Goal: Task Accomplishment & Management: Complete application form

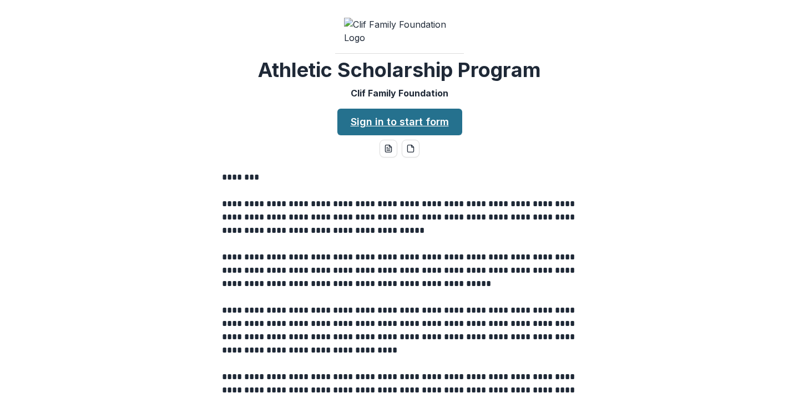
click at [408, 135] on link "Sign in to start form" at bounding box center [399, 122] width 125 height 27
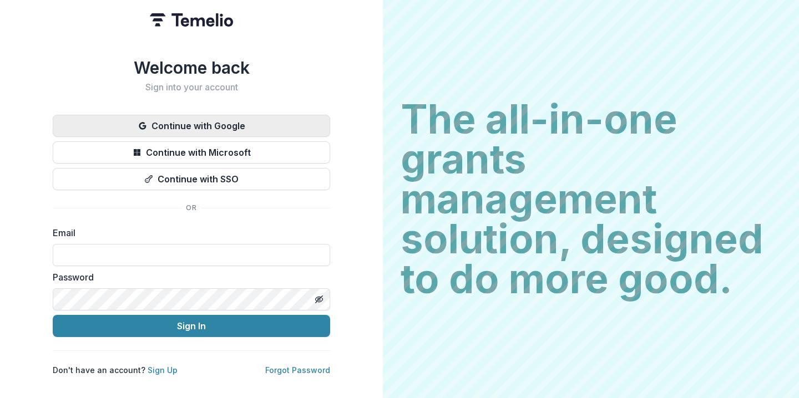
click at [206, 125] on button "Continue with Google" at bounding box center [191, 126] width 277 height 22
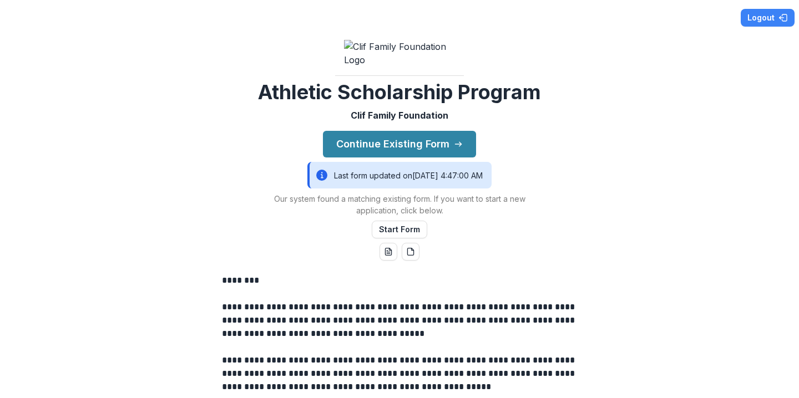
scroll to position [351, 0]
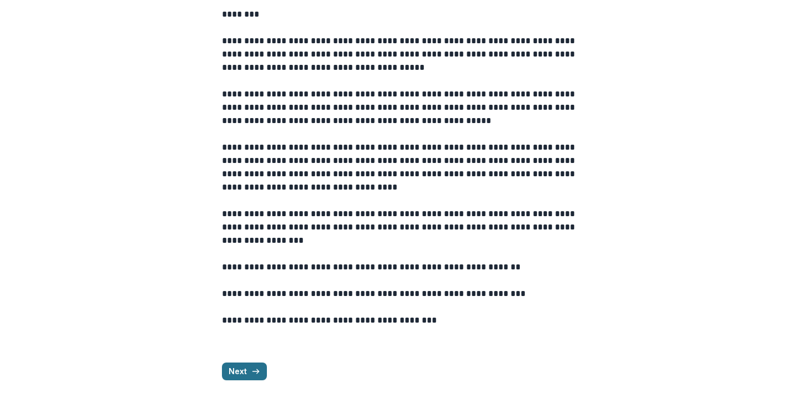
click at [248, 368] on button "Next" at bounding box center [244, 372] width 45 height 18
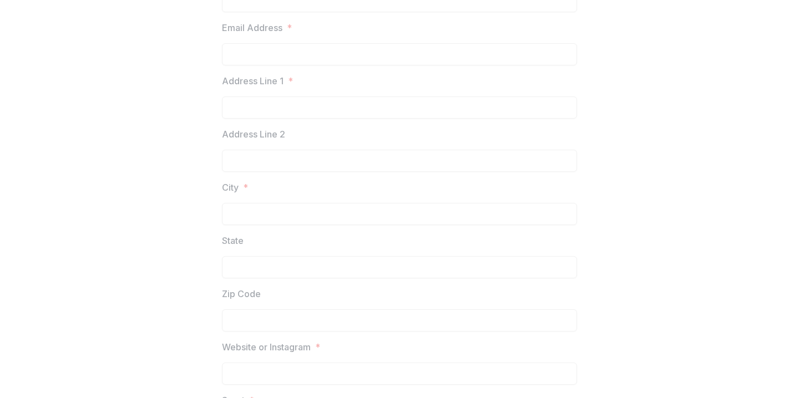
scroll to position [0, 0]
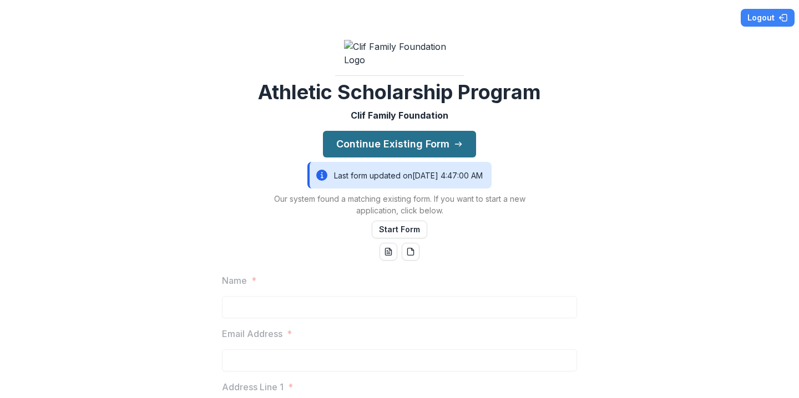
click at [385, 158] on button "Continue Existing Form" at bounding box center [399, 144] width 153 height 27
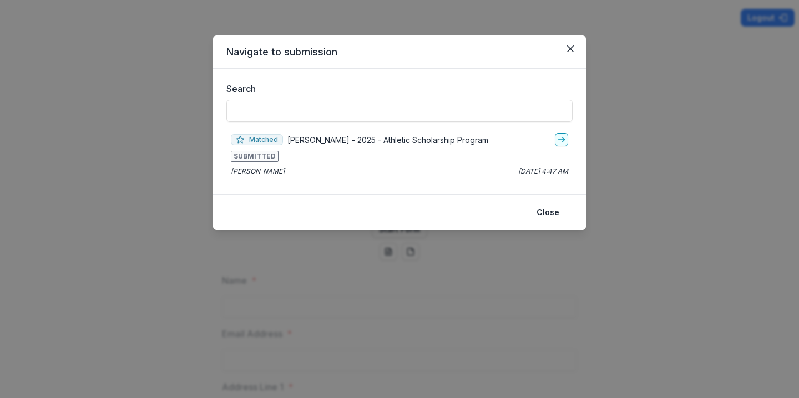
click at [324, 144] on p "[PERSON_NAME] - 2025 - Athletic Scholarship Program" at bounding box center [387, 140] width 201 height 12
click at [252, 153] on span "SUBMITTED" at bounding box center [255, 156] width 48 height 11
click at [253, 143] on span "Matched" at bounding box center [257, 139] width 52 height 11
click at [289, 50] on header "Navigate to submission" at bounding box center [399, 52] width 373 height 33
click at [253, 156] on span "SUBMITTED" at bounding box center [255, 156] width 48 height 11
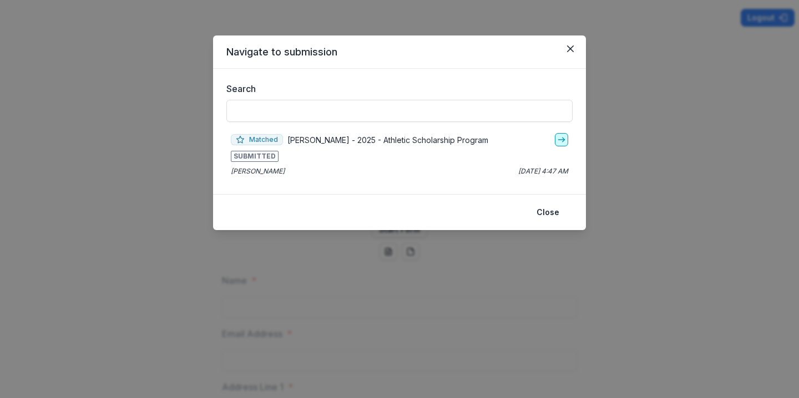
click at [562, 140] on line "go-to" at bounding box center [561, 140] width 6 height 0
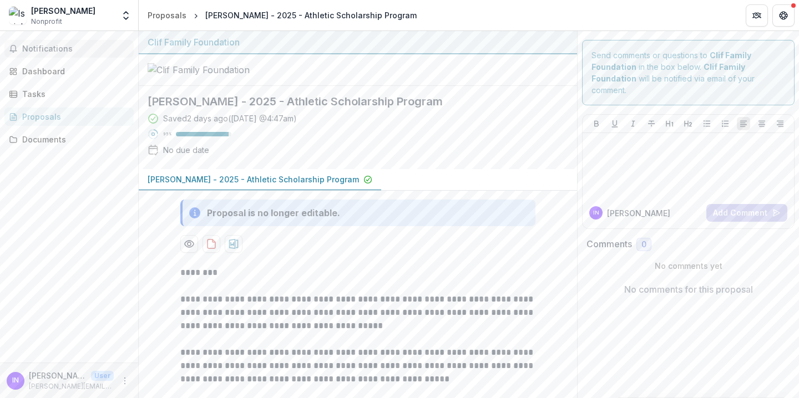
click at [49, 51] on span "Notifications" at bounding box center [75, 48] width 107 height 9
click at [60, 77] on div "Dashboard" at bounding box center [73, 71] width 103 height 12
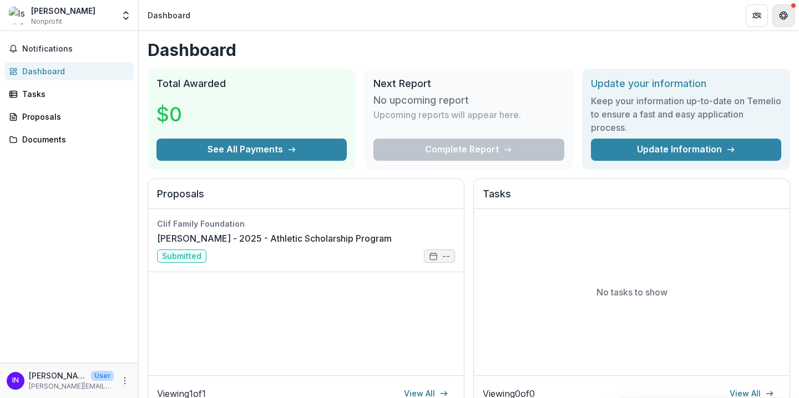
click at [787, 12] on icon "Get Help" at bounding box center [783, 15] width 9 height 9
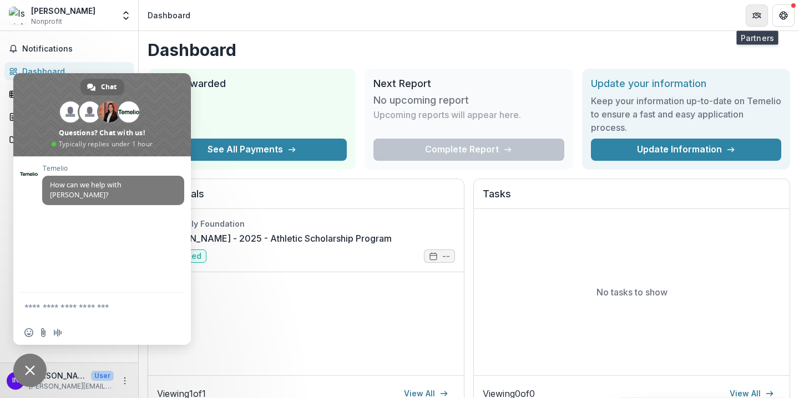
click at [767, 11] on button "Partners" at bounding box center [757, 15] width 22 height 22
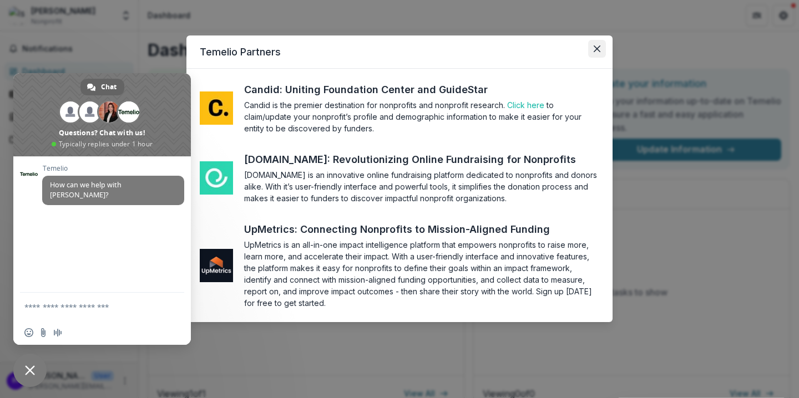
click at [594, 49] on icon "Close" at bounding box center [597, 49] width 7 height 7
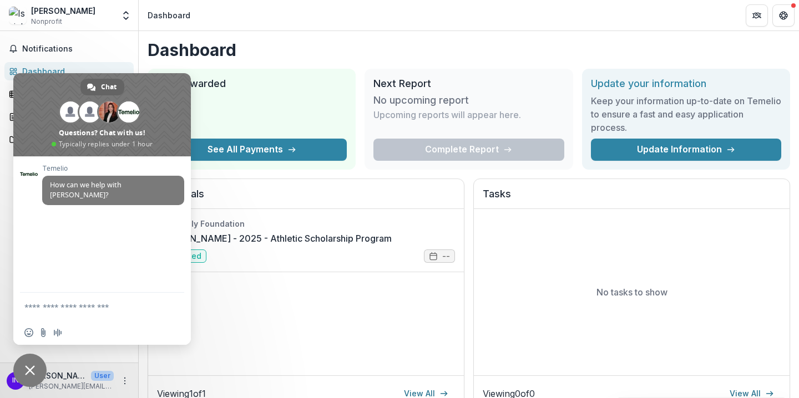
click at [27, 361] on span "Close chat" at bounding box center [29, 370] width 33 height 33
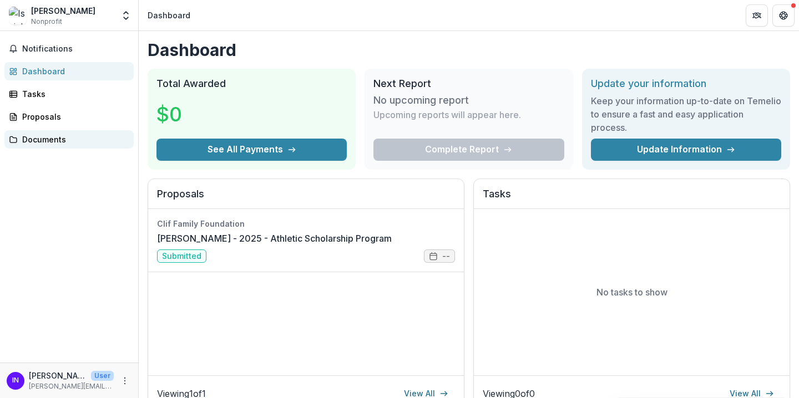
click at [63, 142] on div "Documents" at bounding box center [73, 140] width 103 height 12
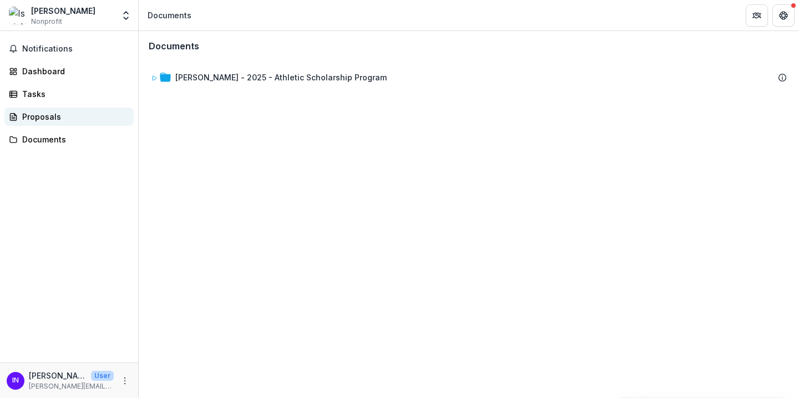
click at [55, 118] on div "Proposals" at bounding box center [73, 117] width 103 height 12
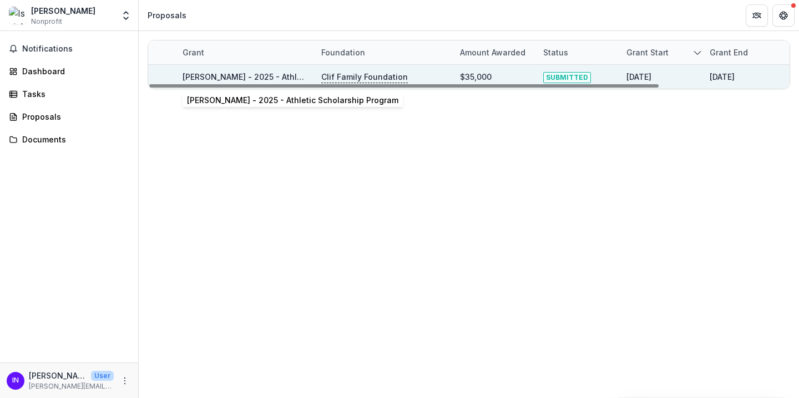
click at [228, 73] on link "[PERSON_NAME] - 2025 - Athletic Scholarship Program" at bounding box center [288, 76] width 211 height 9
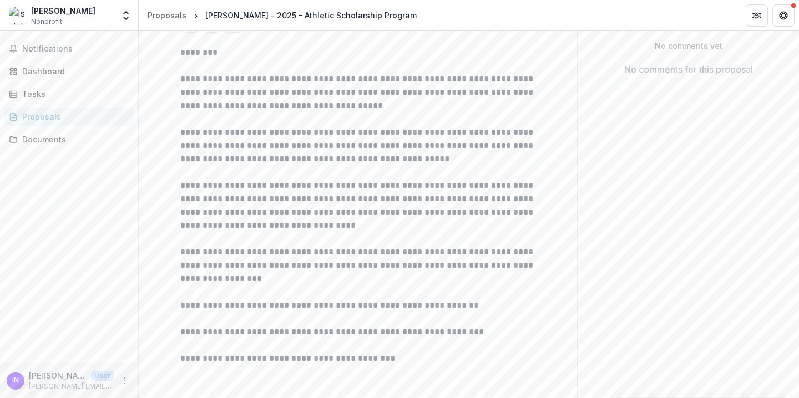
scroll to position [361, 0]
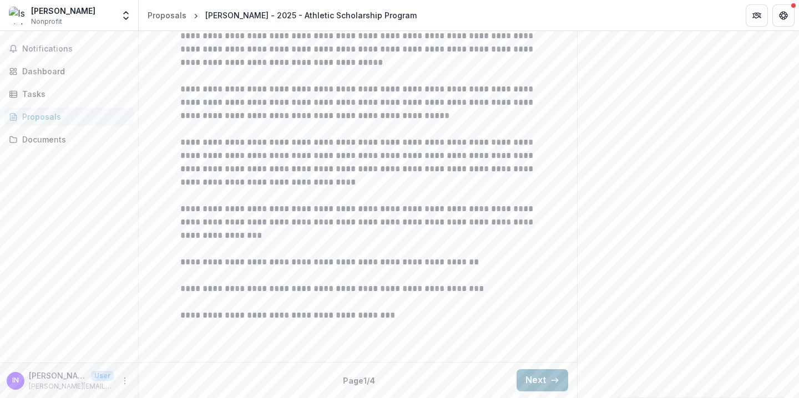
click at [539, 378] on button "Next" at bounding box center [543, 381] width 52 height 22
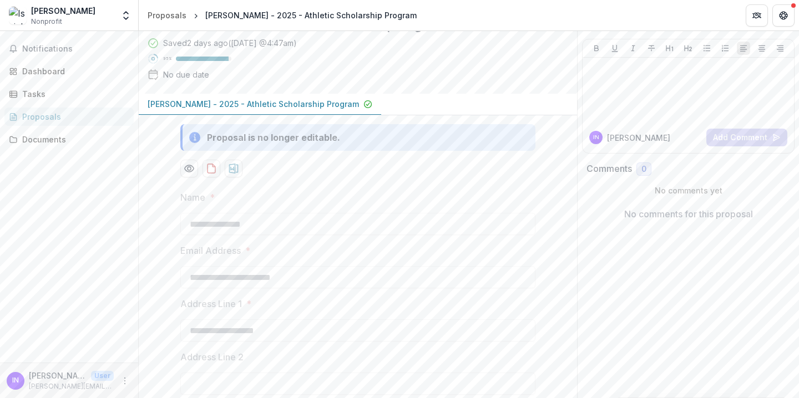
scroll to position [0, 0]
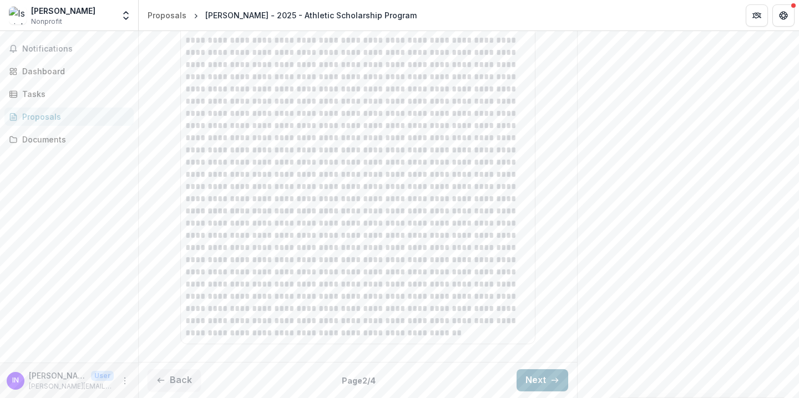
click at [535, 382] on button "Next" at bounding box center [543, 381] width 52 height 22
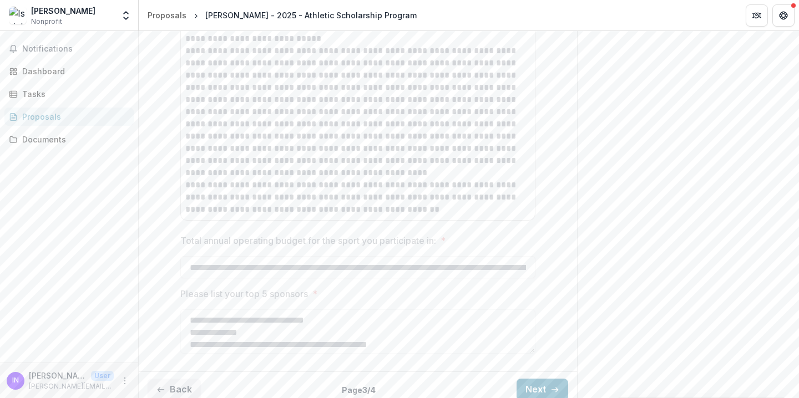
scroll to position [719, 0]
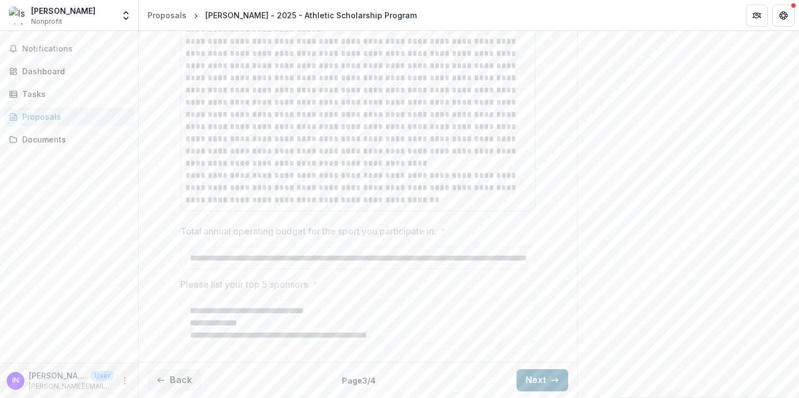
click at [539, 375] on button "Next" at bounding box center [543, 381] width 52 height 22
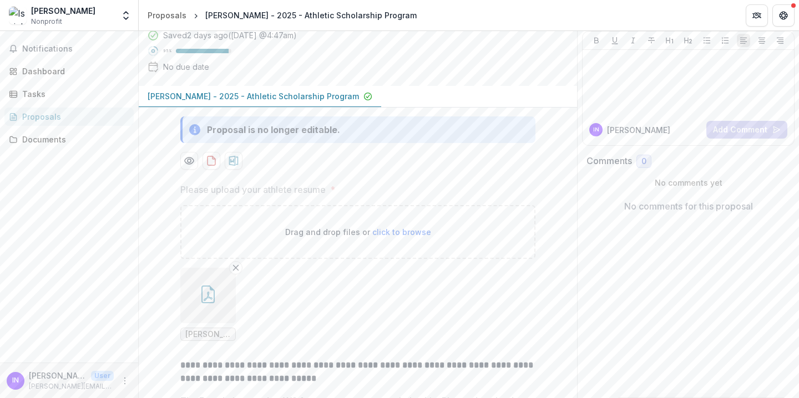
scroll to position [0, 0]
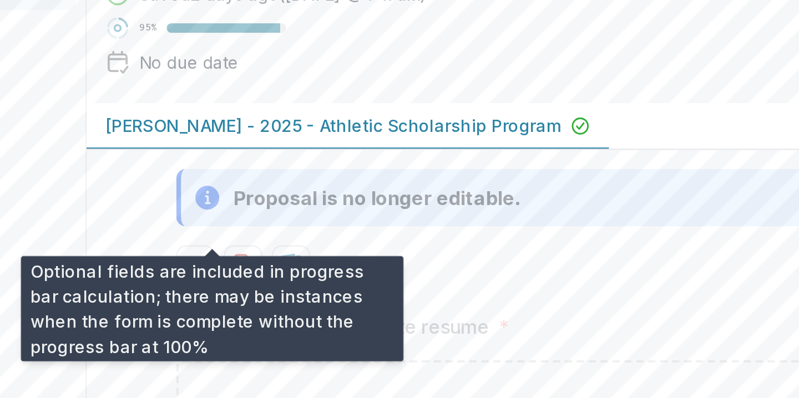
click at [200, 138] on div "95 %" at bounding box center [197, 134] width 68 height 8
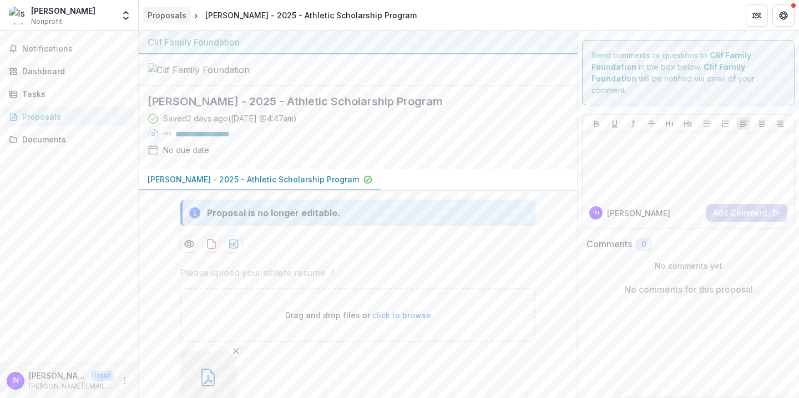
click at [161, 9] on div "Proposals" at bounding box center [167, 15] width 39 height 12
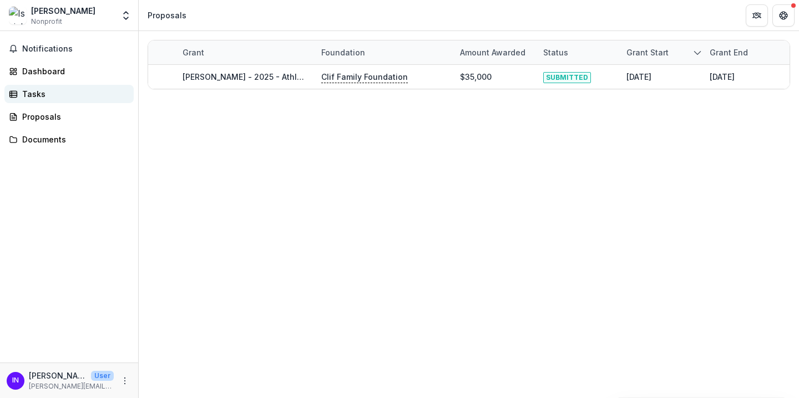
click at [56, 93] on div "Tasks" at bounding box center [73, 94] width 103 height 12
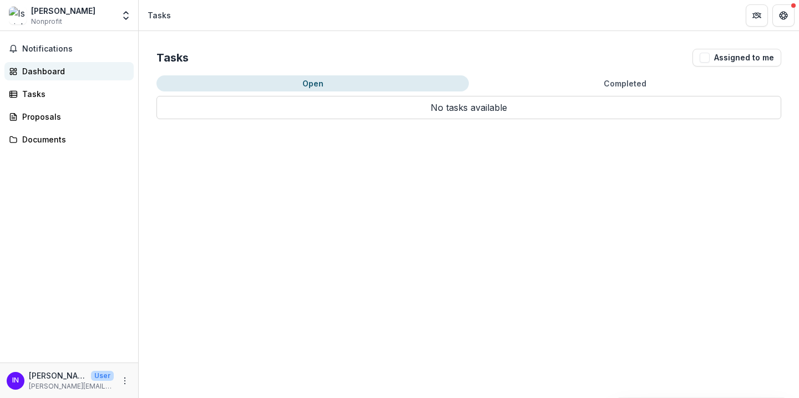
click at [54, 67] on div "Dashboard" at bounding box center [73, 71] width 103 height 12
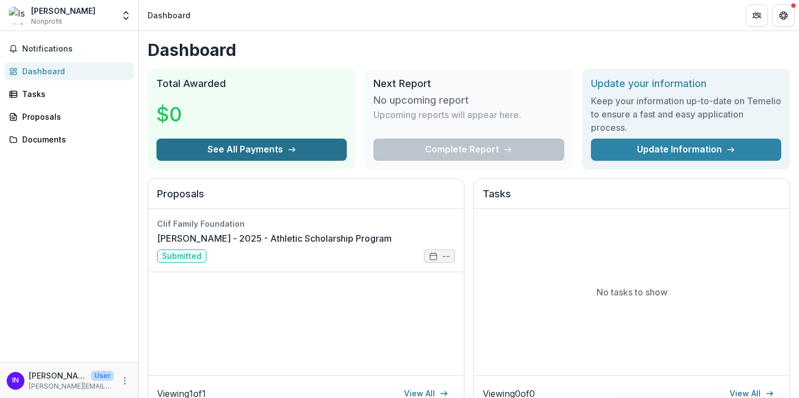
click at [300, 148] on button "See All Payments" at bounding box center [251, 150] width 190 height 22
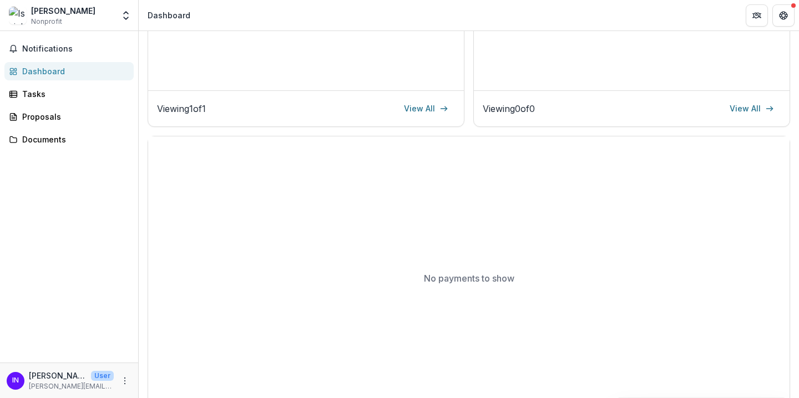
scroll to position [308, 0]
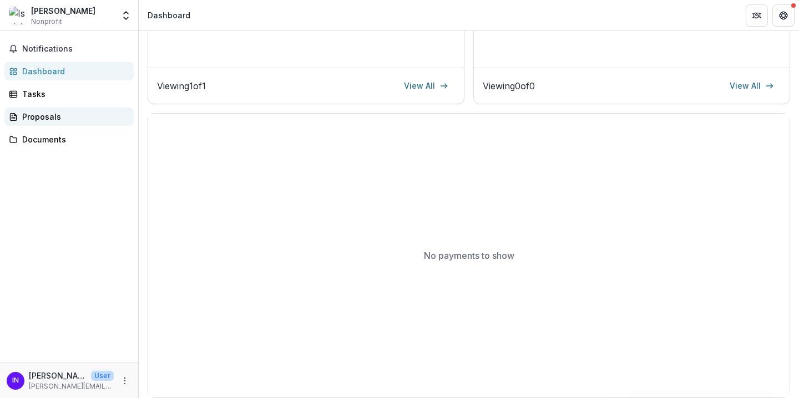
click at [54, 111] on div "Proposals" at bounding box center [73, 117] width 103 height 12
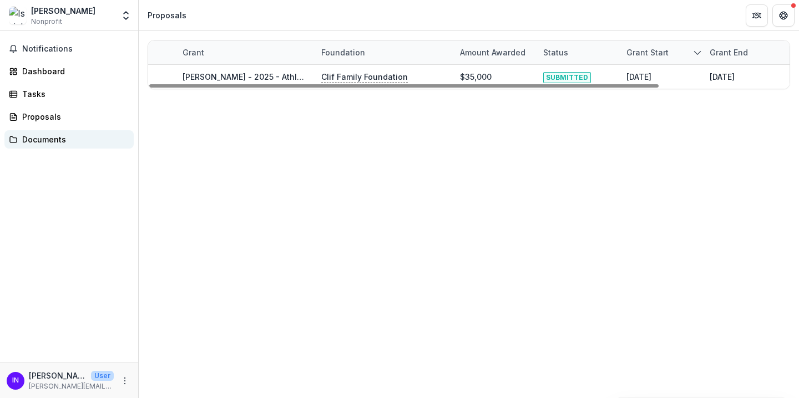
click at [68, 135] on div "Documents" at bounding box center [73, 140] width 103 height 12
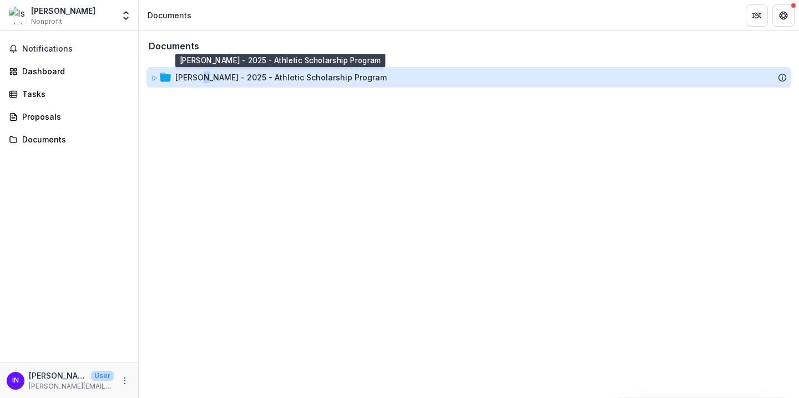
click at [198, 72] on div "[PERSON_NAME] - 2025 - Athletic Scholarship Program" at bounding box center [280, 78] width 211 height 12
